Goal: Check status: Check status

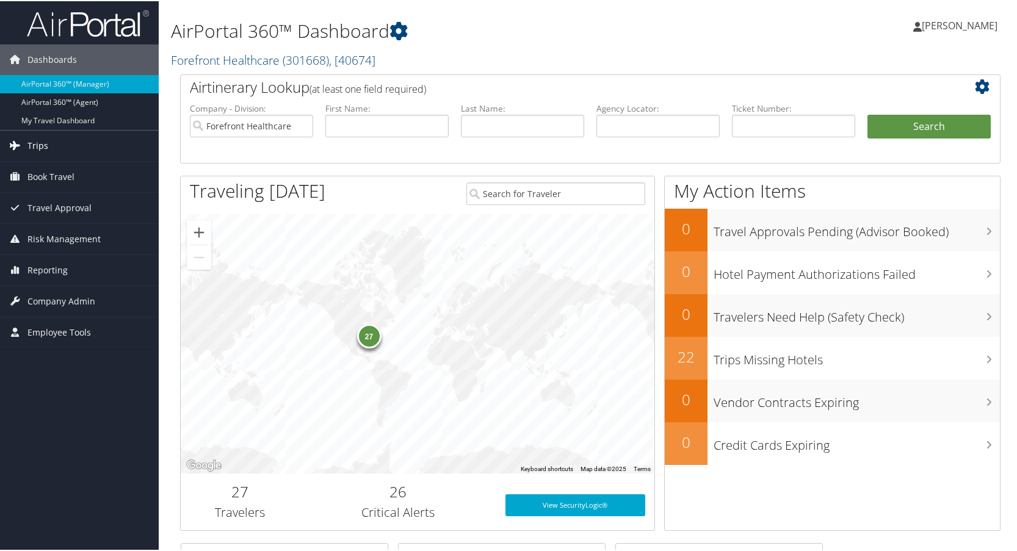
click at [35, 148] on span "Trips" at bounding box center [37, 144] width 21 height 31
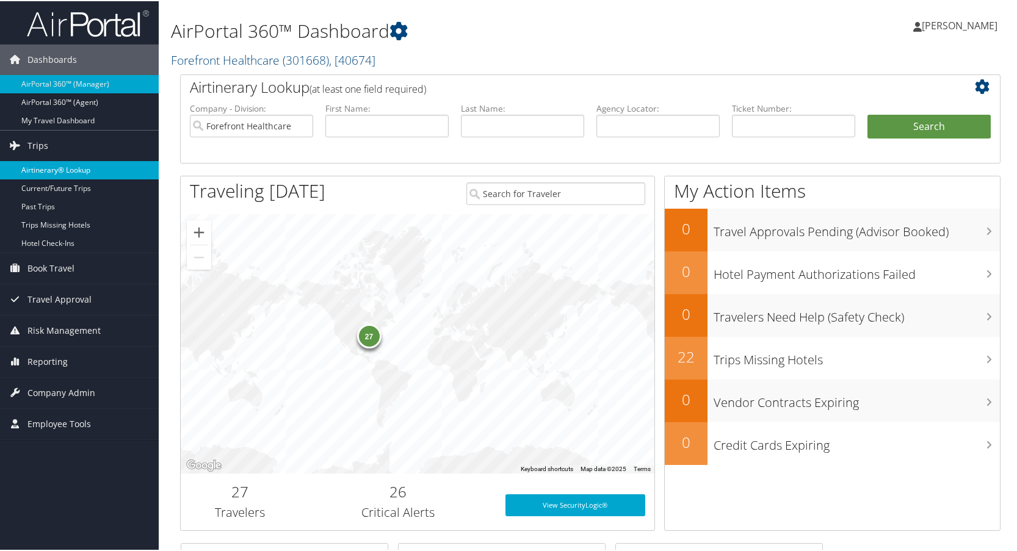
click at [56, 169] on link "Airtinerary® Lookup" at bounding box center [79, 169] width 159 height 18
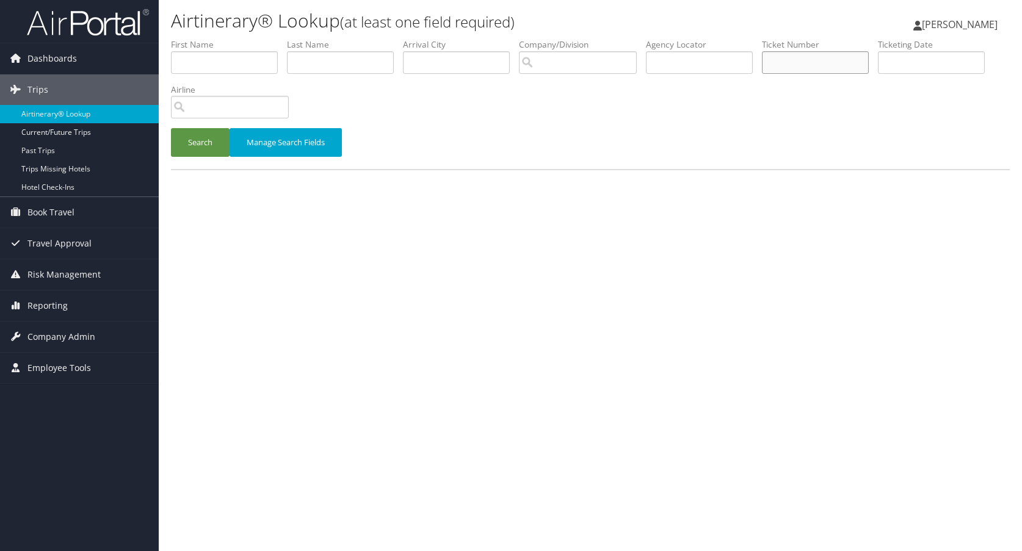
click at [799, 66] on input "text" at bounding box center [815, 62] width 107 height 23
type input "0068990576719"
click at [195, 148] on button "Search" at bounding box center [200, 142] width 59 height 29
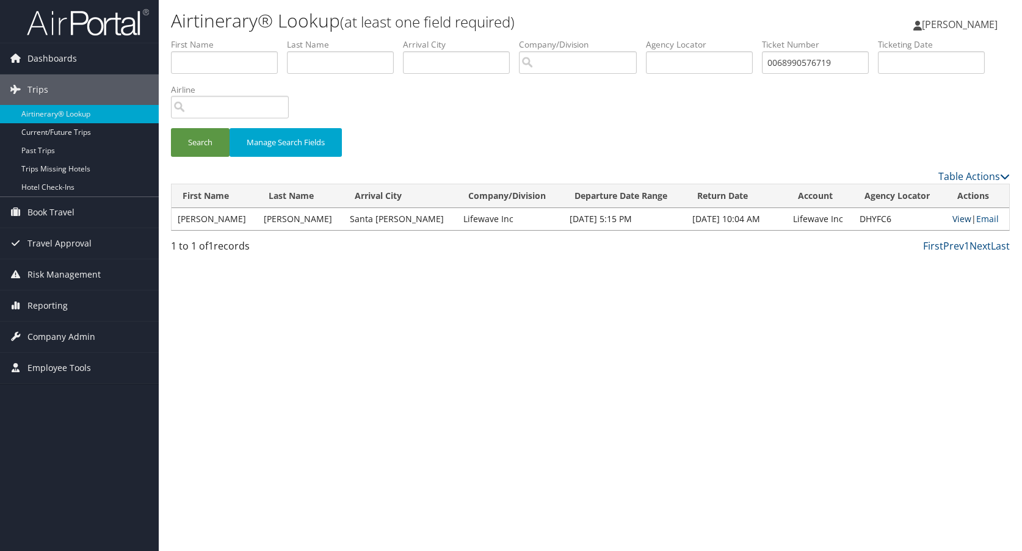
click at [957, 218] on link "View" at bounding box center [962, 219] width 19 height 12
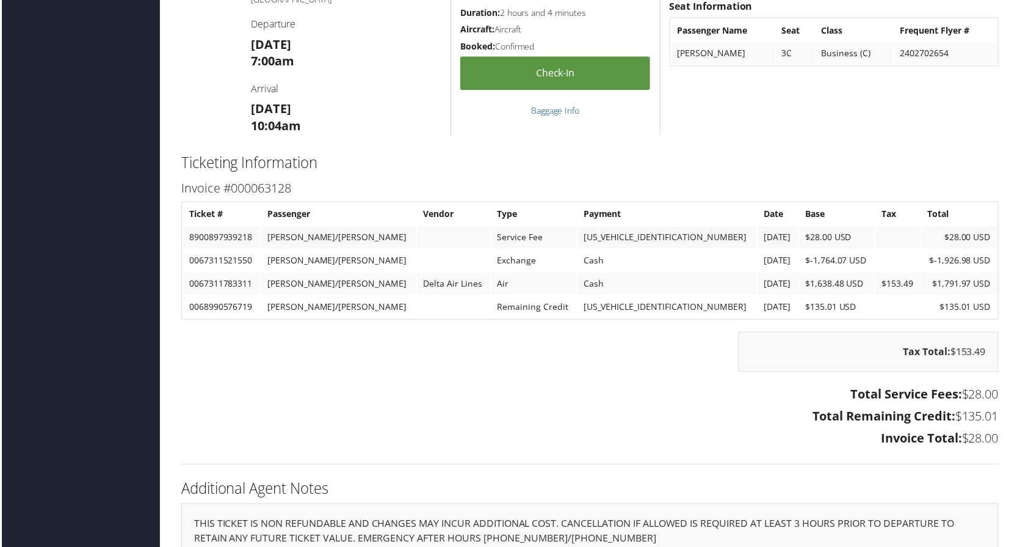
scroll to position [1026, 0]
